Goal: Task Accomplishment & Management: Use online tool/utility

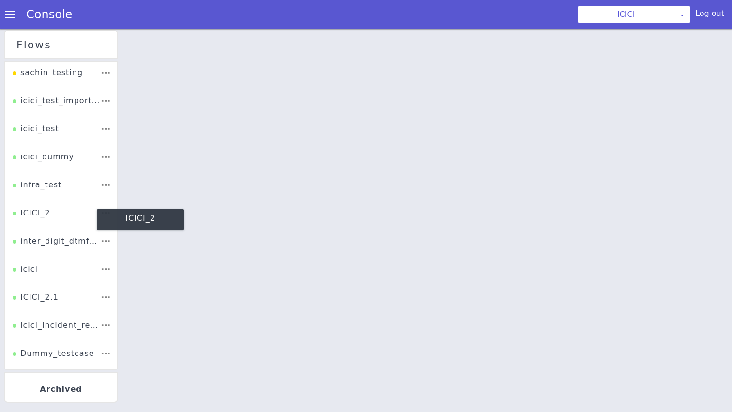
click at [23, 219] on div "ICICI_2" at bounding box center [32, 216] width 38 height 18
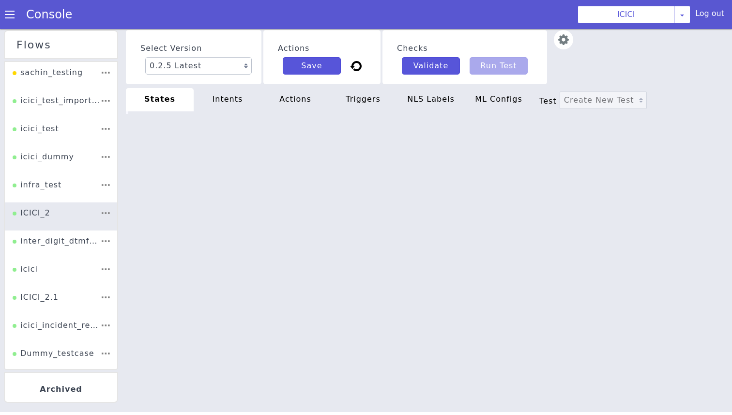
scroll to position [0, 33]
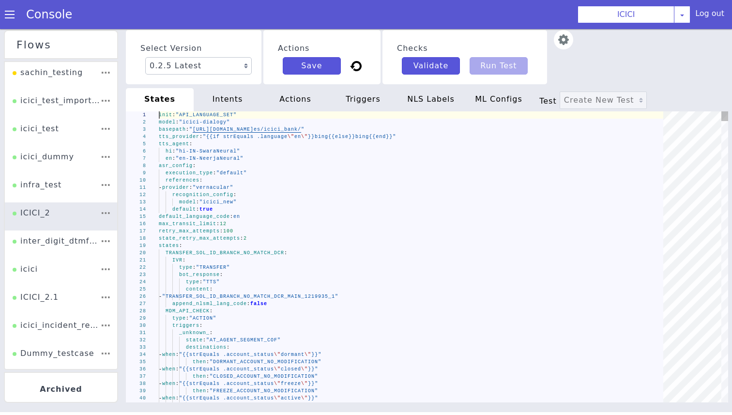
click at [302, 214] on div "default_language_code : en" at bounding box center [414, 216] width 511 height 7
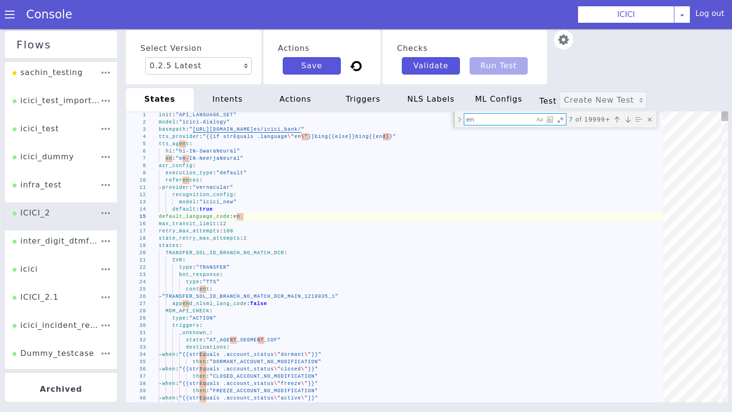
type textarea "_cancel_: state: "INSTRUCTION_BA_NRI_ACC_AUTH" append_nlsml_lang_code: false DU…"
type textarea "ASK_PRODUCT_OOS_PROBING"
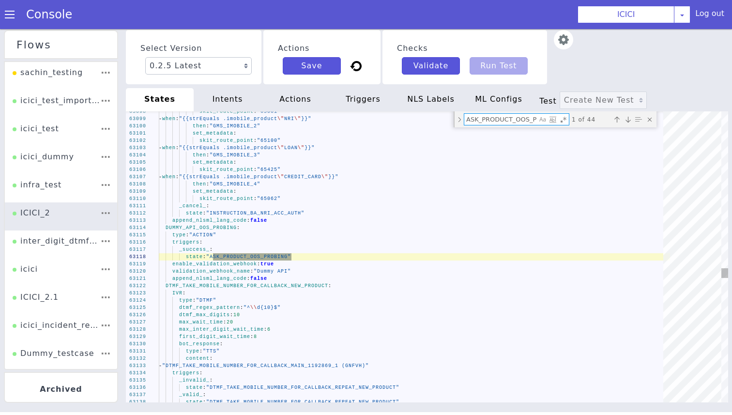
scroll to position [0, 23]
type textarea "_success_: state: "TRANSFER_CUSTOM_NODE" _failure_: state: "TRANSFER_CUSTOM_NOD…"
type textarea "ASK_PRODUCT_OOS_PROBING:"
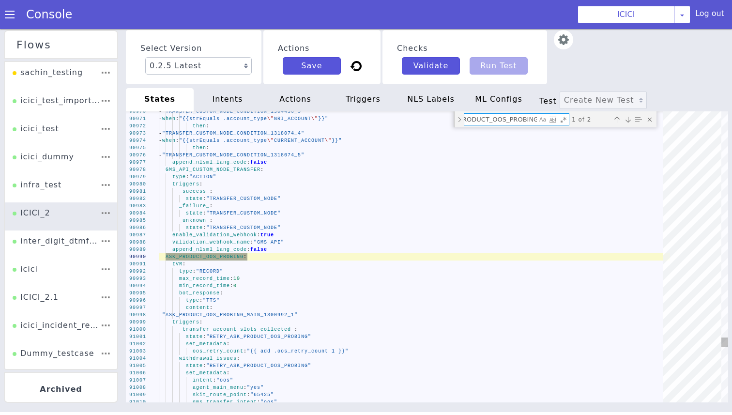
scroll to position [0, 25]
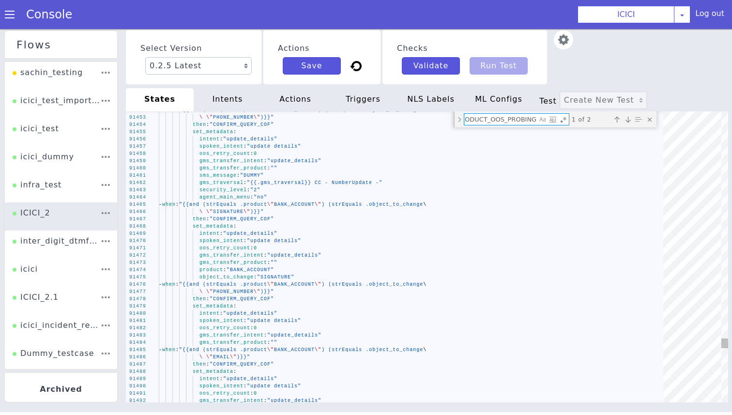
click at [486, 119] on textarea "ASK_PRODUCT_OOS_PROBING:" at bounding box center [500, 119] width 73 height 11
type textarea "- provider: "vernacular" recognition_config: model: "icici_new" default: true d…"
type textarea "_"
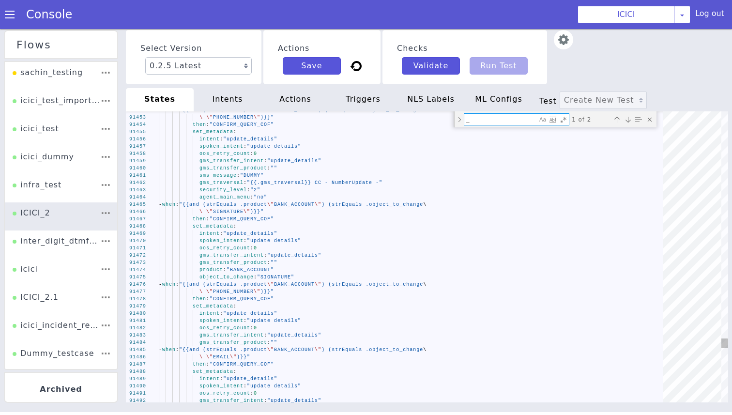
scroll to position [0, 0]
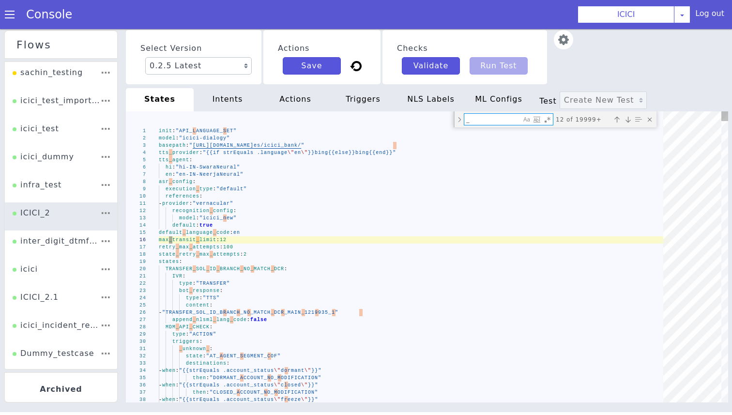
type textarea "pay_later_account_queries: state: "DUMMY_API_OOS_PROBING" set_metadata: intent:…"
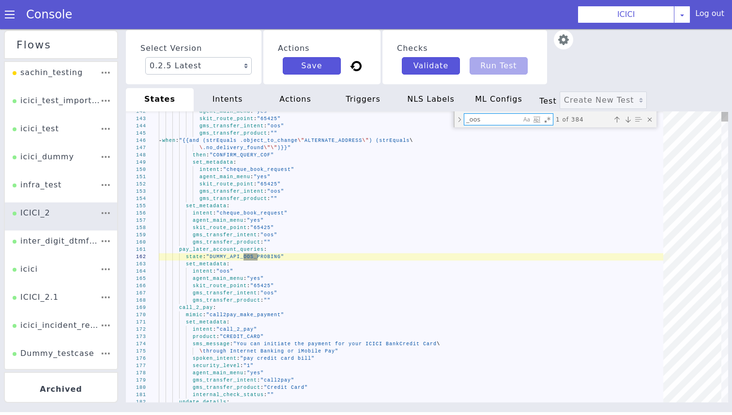
type textarea "_oos_"
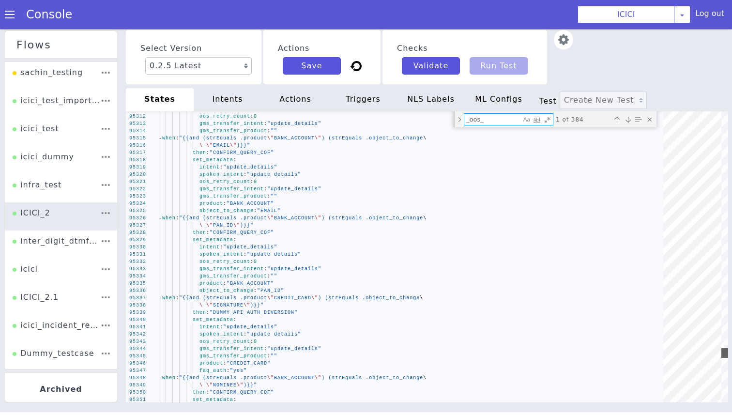
drag, startPoint x: 725, startPoint y: 121, endPoint x: 722, endPoint y: 357, distance: 236.2
click at [722, 357] on div at bounding box center [724, 353] width 7 height 10
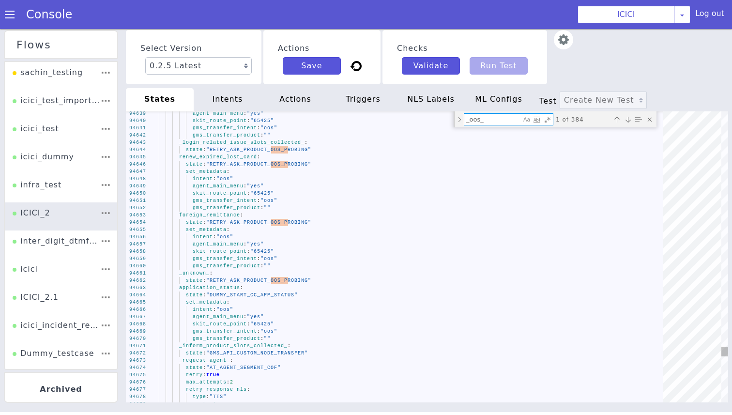
type textarea "feature_type: "3D_SECURE" spoken_intent: "Activate 3 D secure" security_level: …"
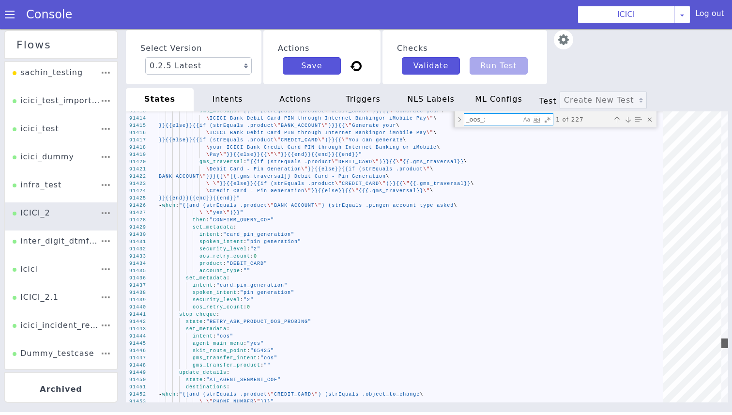
drag, startPoint x: 726, startPoint y: 125, endPoint x: 728, endPoint y: 343, distance: 218.3
click at [728, 343] on div "Select Version 0.2.5 Latest 0.2.4 0.2.3 0.2.2 0.2.1 0.2.0 0.1.10 0.1.9 0.1.8 0.…" at bounding box center [409, 263] width 705 height 703
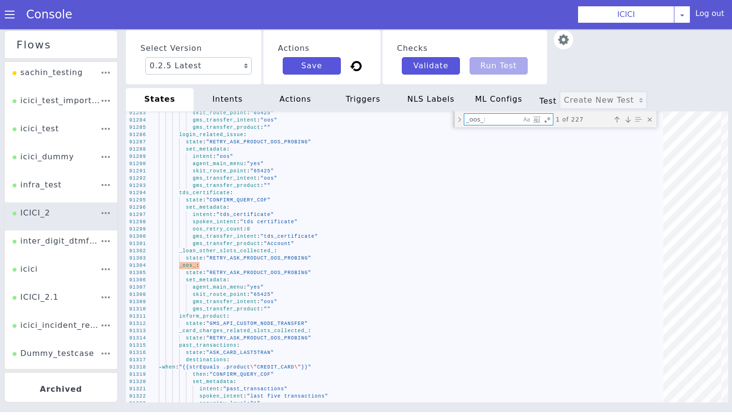
type textarea "_oos_:"
